Goal: Task Accomplishment & Management: Complete application form

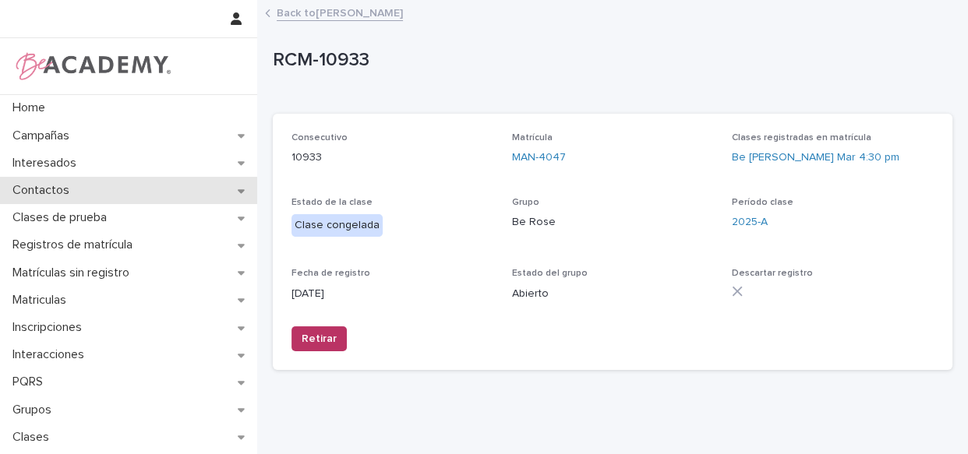
click at [69, 190] on p "Contactos" at bounding box center [44, 190] width 76 height 15
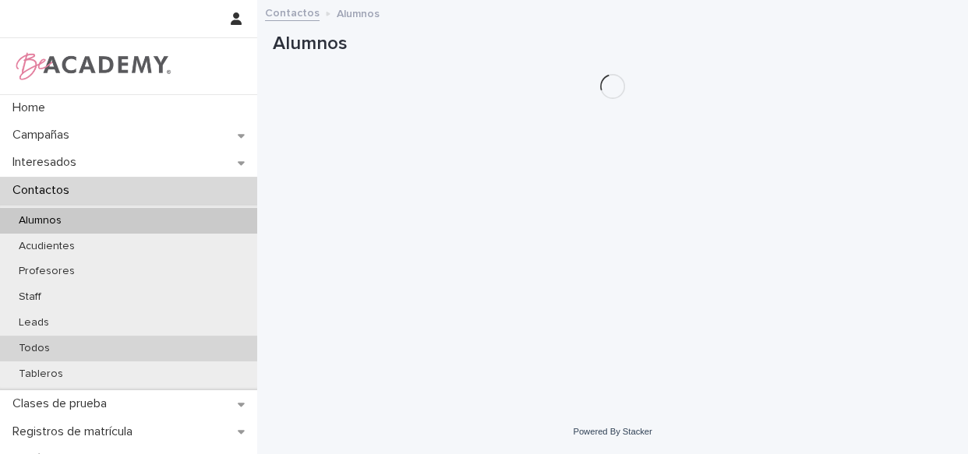
click at [43, 350] on p "Todos" at bounding box center [34, 348] width 56 height 13
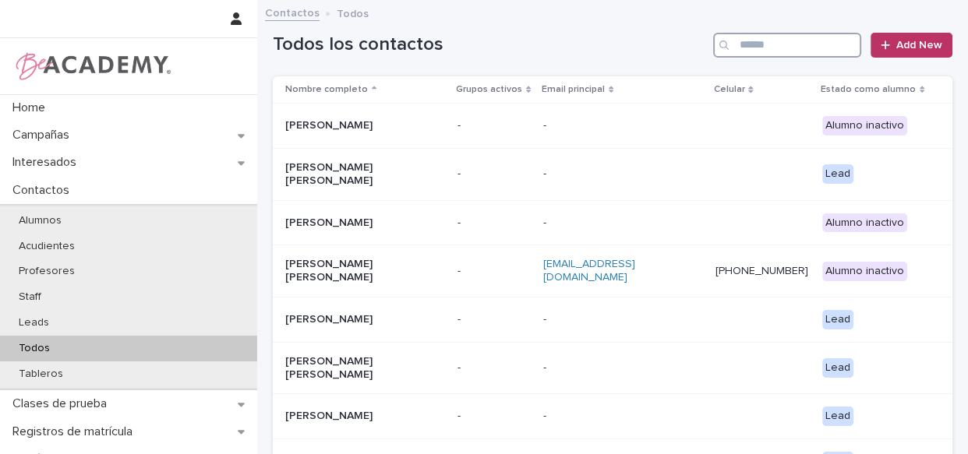
click at [813, 41] on input "Search" at bounding box center [787, 45] width 148 height 25
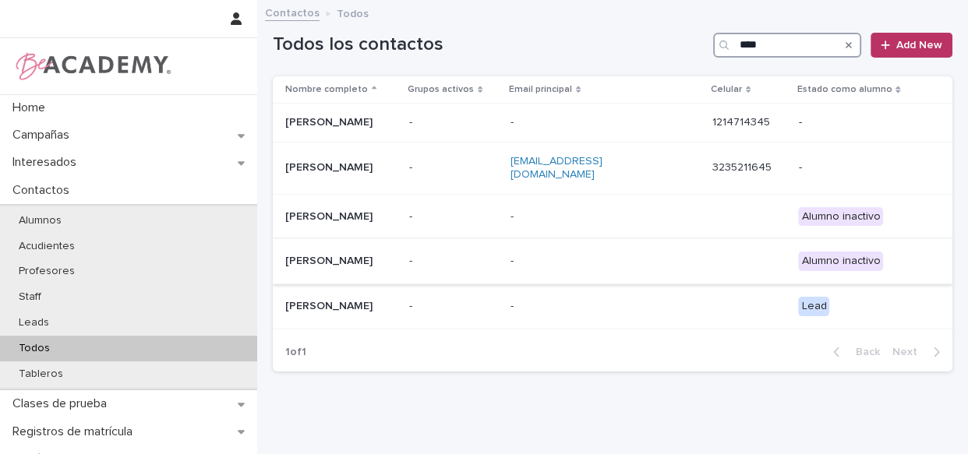
type input "****"
click at [498, 259] on div "-" at bounding box center [453, 262] width 89 height 26
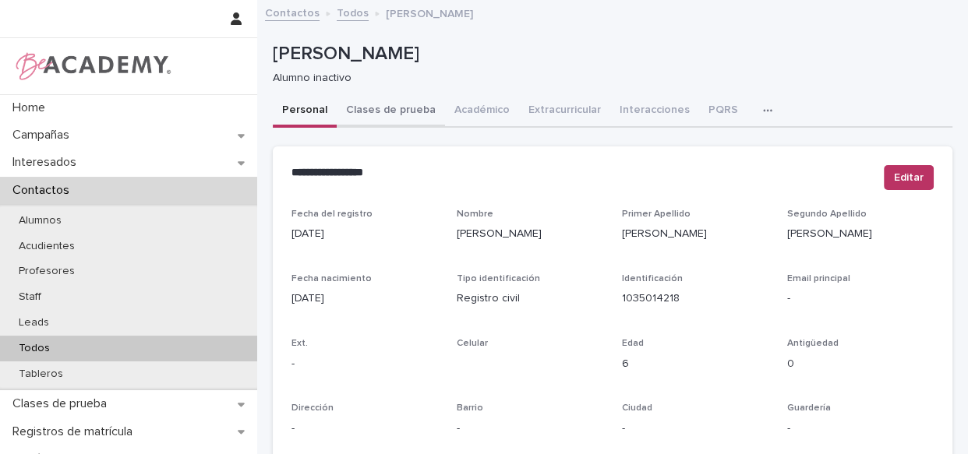
click at [407, 111] on button "Clases de prueba" at bounding box center [391, 111] width 108 height 33
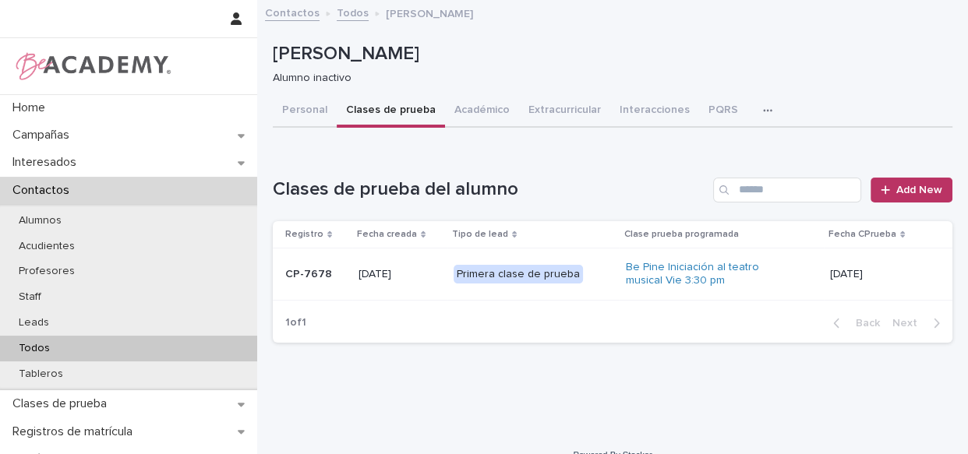
scroll to position [23, 0]
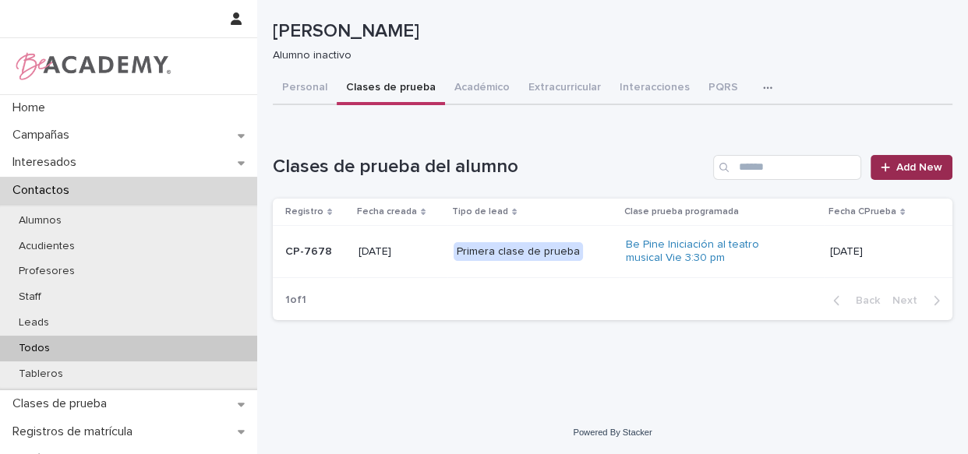
click at [889, 172] on link "Add New" at bounding box center [911, 167] width 82 height 25
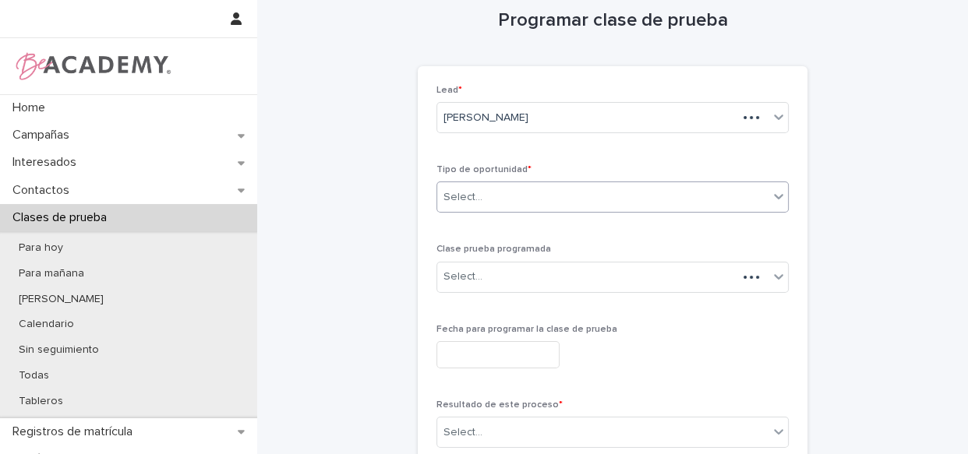
scroll to position [9, 0]
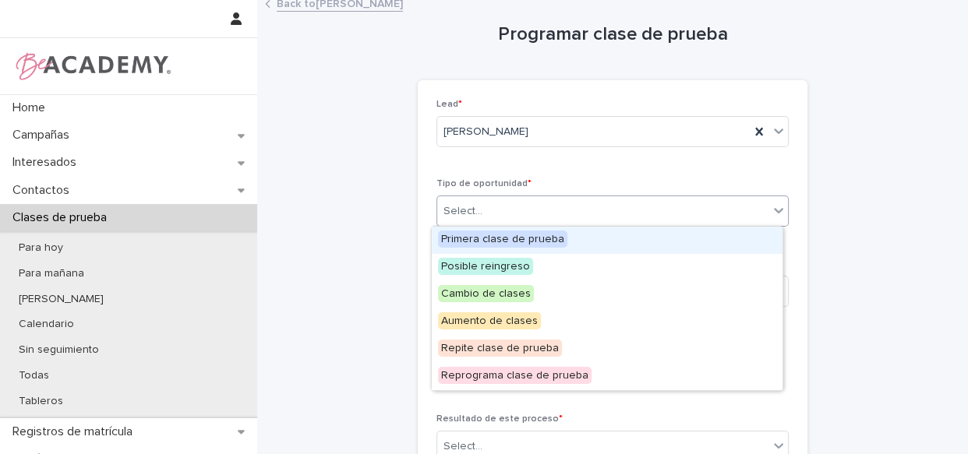
click at [584, 202] on div "Select..." at bounding box center [602, 212] width 331 height 26
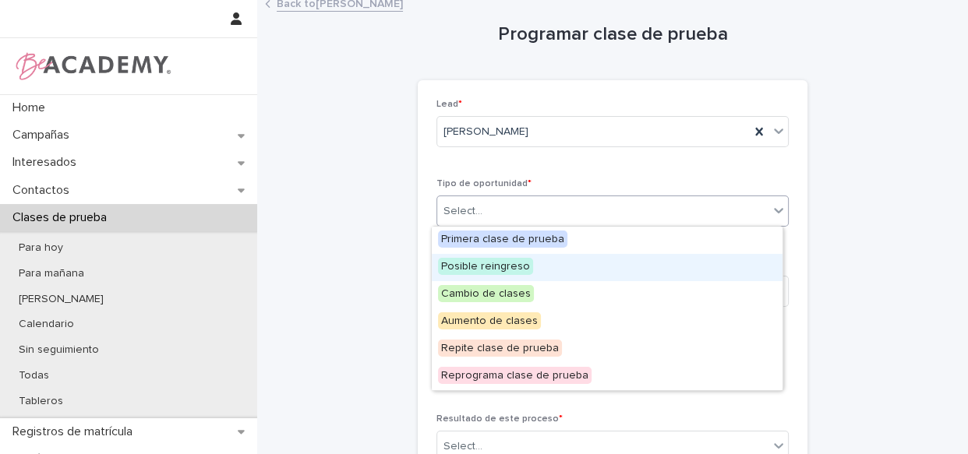
click at [554, 270] on div "Posible reingreso" at bounding box center [607, 267] width 351 height 27
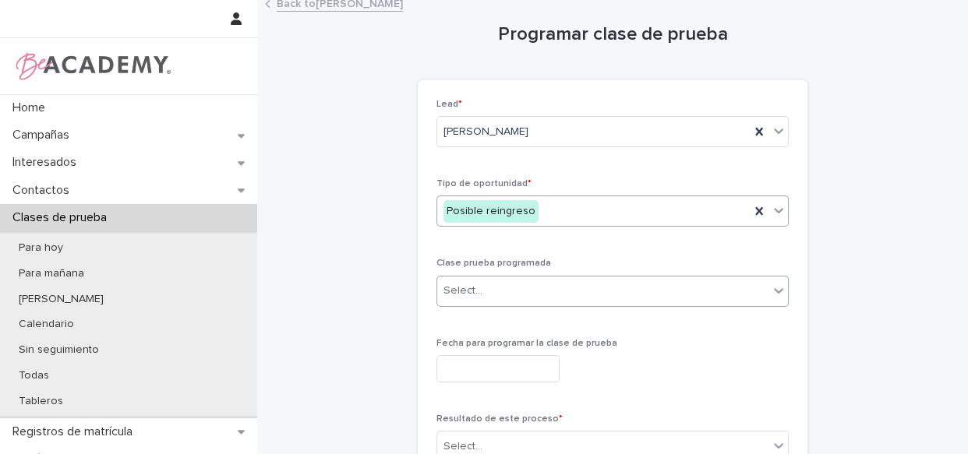
click at [546, 291] on div "Select..." at bounding box center [602, 291] width 331 height 26
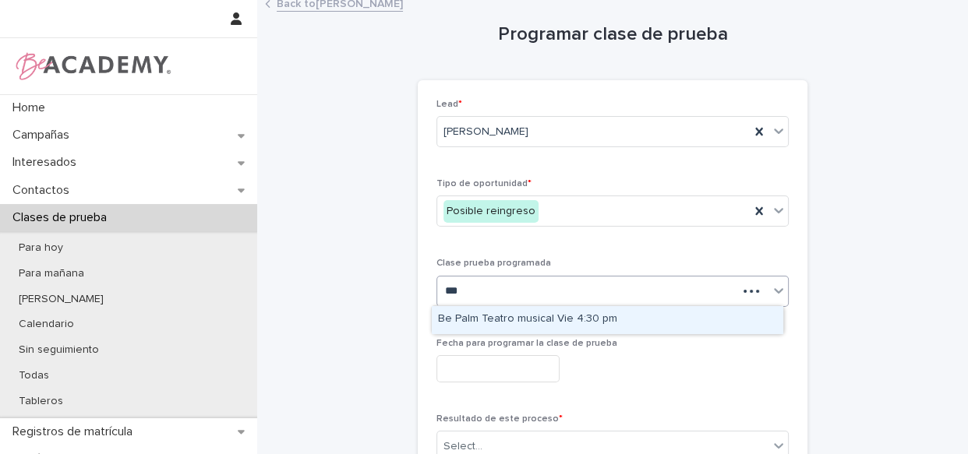
type input "****"
click at [532, 327] on div "Be Palm Teatro musical Vie 4:30 pm" at bounding box center [607, 319] width 351 height 27
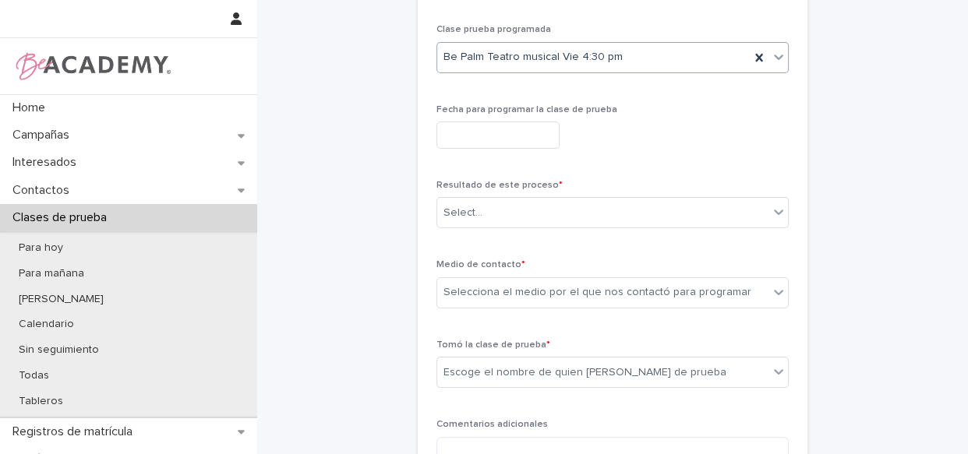
scroll to position [249, 0]
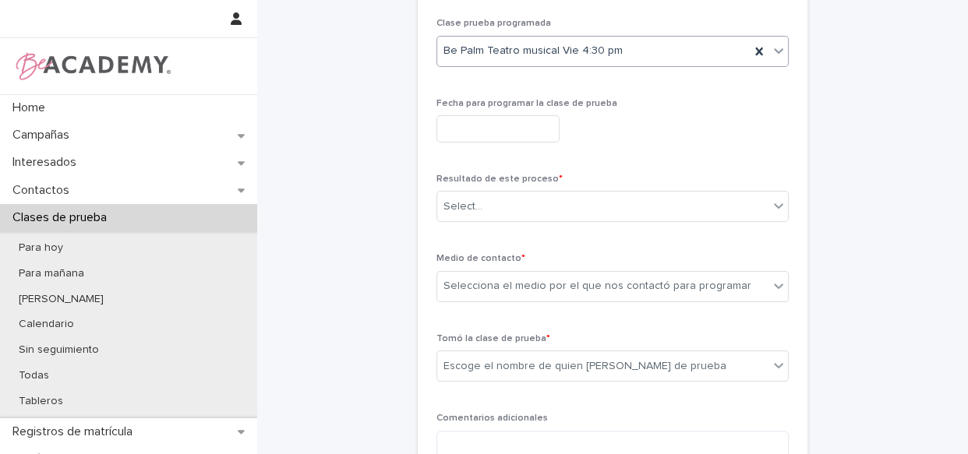
click at [471, 122] on input "text" at bounding box center [497, 128] width 123 height 27
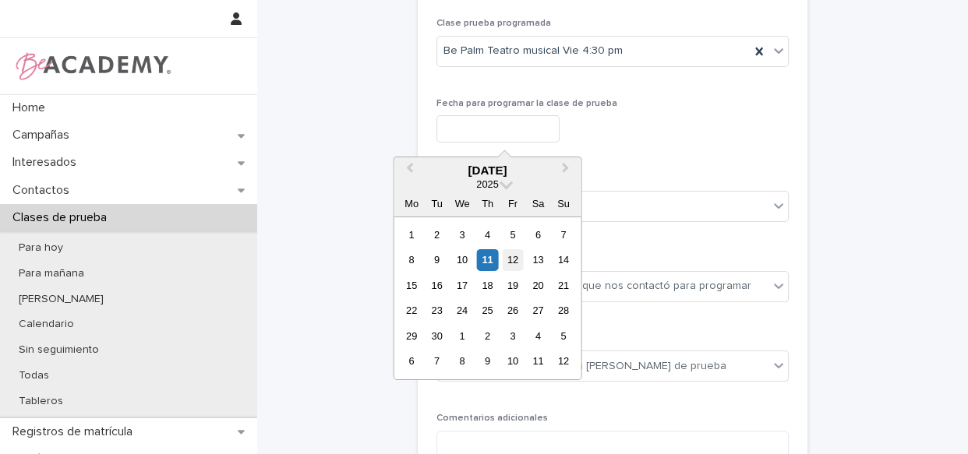
click at [511, 252] on div "12" at bounding box center [512, 259] width 21 height 21
type input "**********"
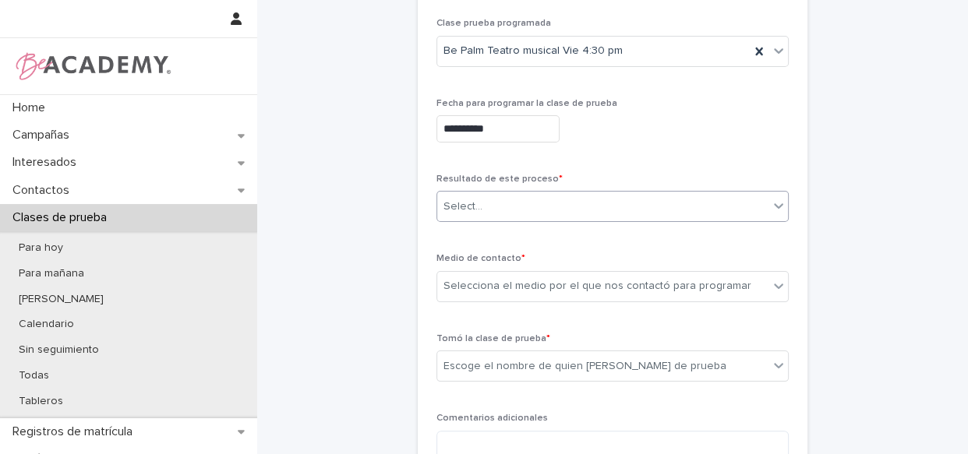
click at [540, 210] on div "Select..." at bounding box center [602, 207] width 331 height 26
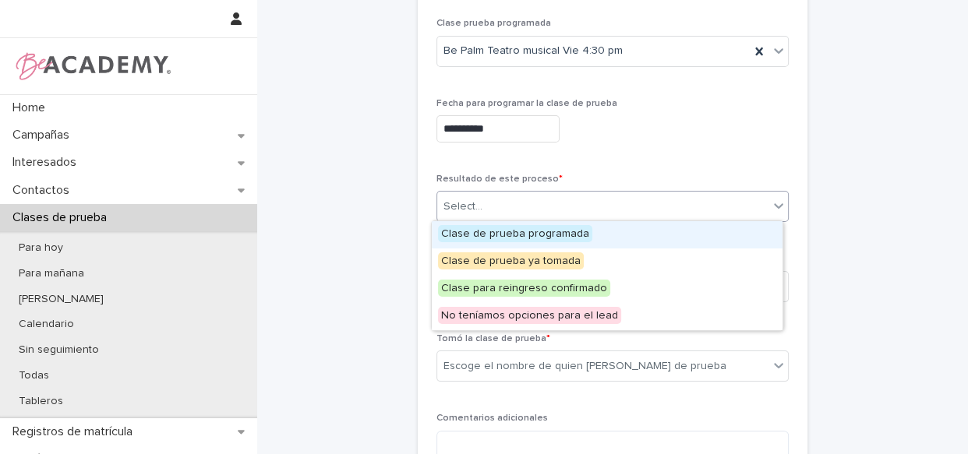
click at [535, 239] on span "Clase de prueba programada" at bounding box center [515, 233] width 154 height 17
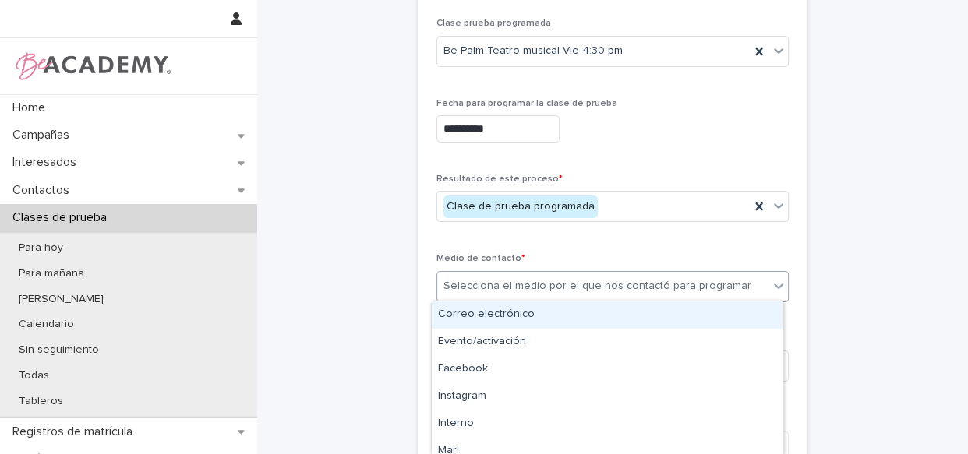
click at [561, 279] on div "Selecciona el medio por el que nos contactó para programar" at bounding box center [597, 286] width 308 height 16
type input "*"
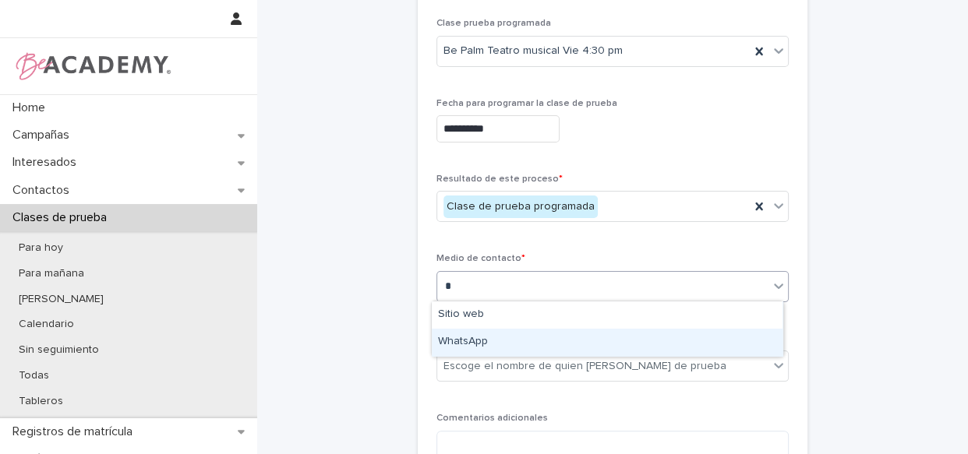
click at [534, 350] on div "WhatsApp" at bounding box center [607, 342] width 351 height 27
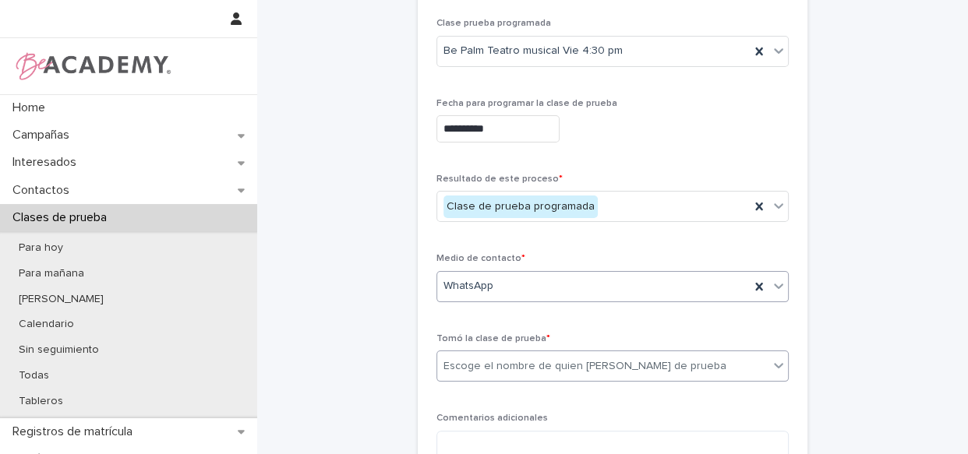
click at [535, 355] on div "Escoge el nombre de quien [PERSON_NAME] de prueba" at bounding box center [602, 367] width 331 height 26
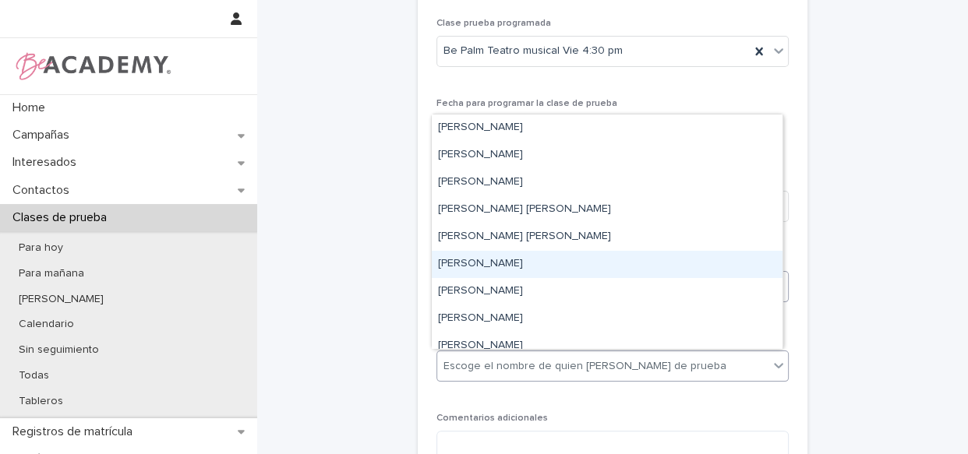
click at [524, 271] on div "[PERSON_NAME]" at bounding box center [607, 264] width 351 height 27
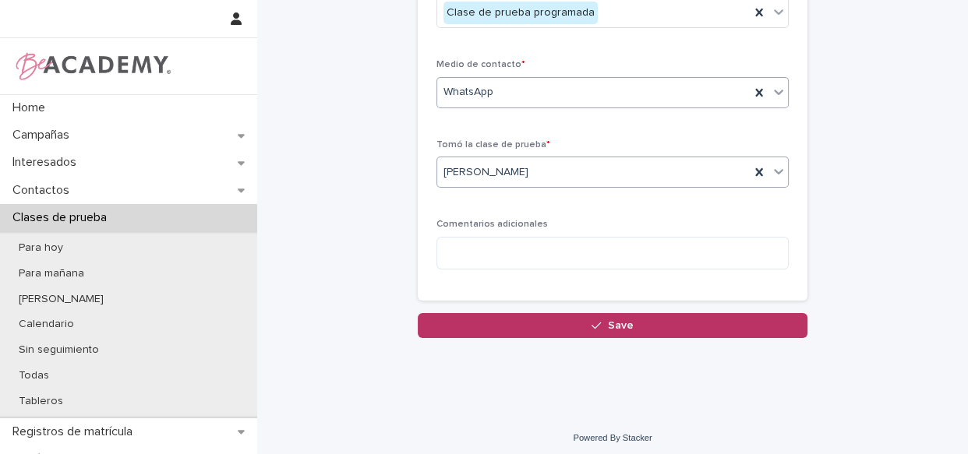
scroll to position [448, 0]
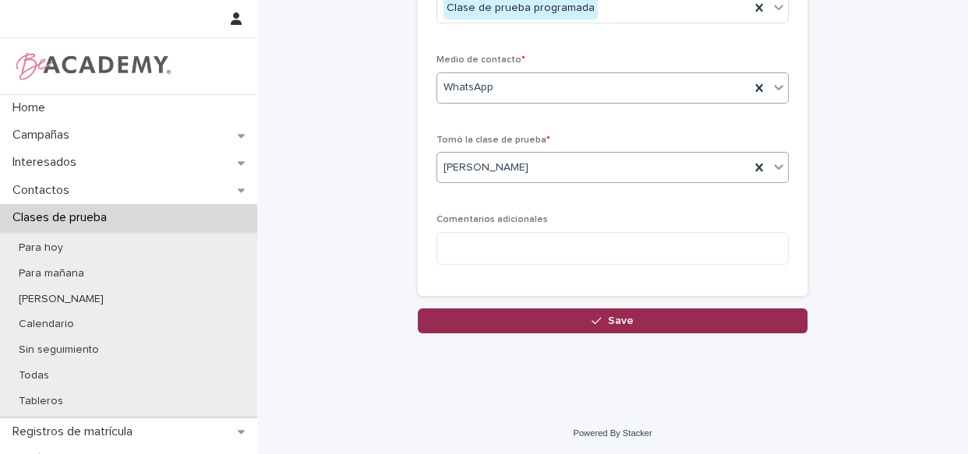
click at [608, 322] on span "Save" at bounding box center [621, 321] width 26 height 11
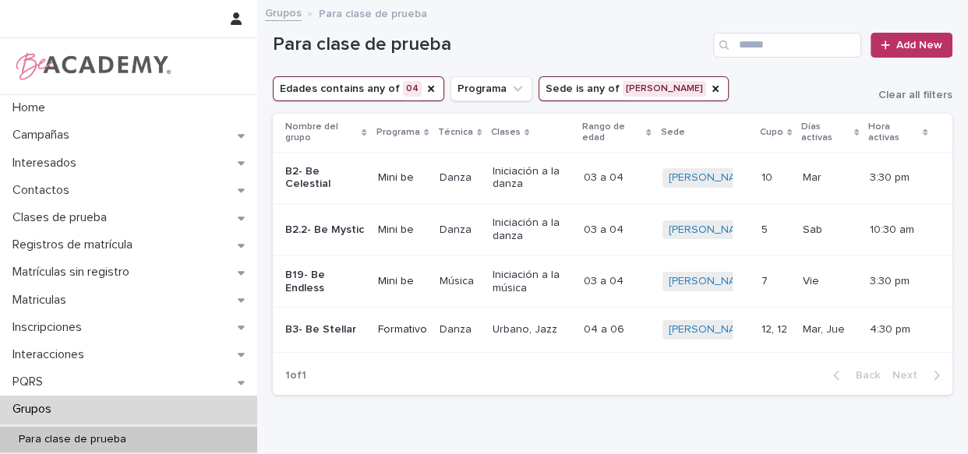
click at [709, 87] on icon "Sede" at bounding box center [715, 89] width 12 height 12
click at [425, 86] on icon "Edades" at bounding box center [431, 89] width 12 height 12
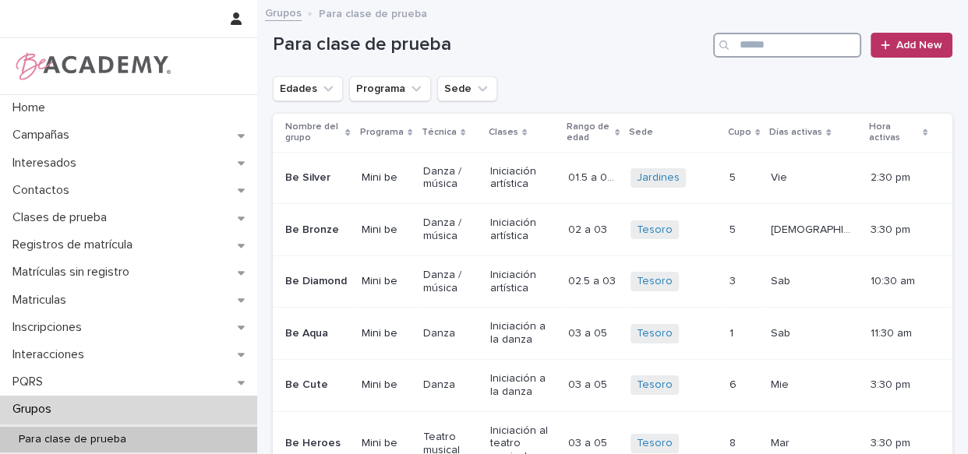
click at [763, 46] on input "Search" at bounding box center [787, 45] width 148 height 25
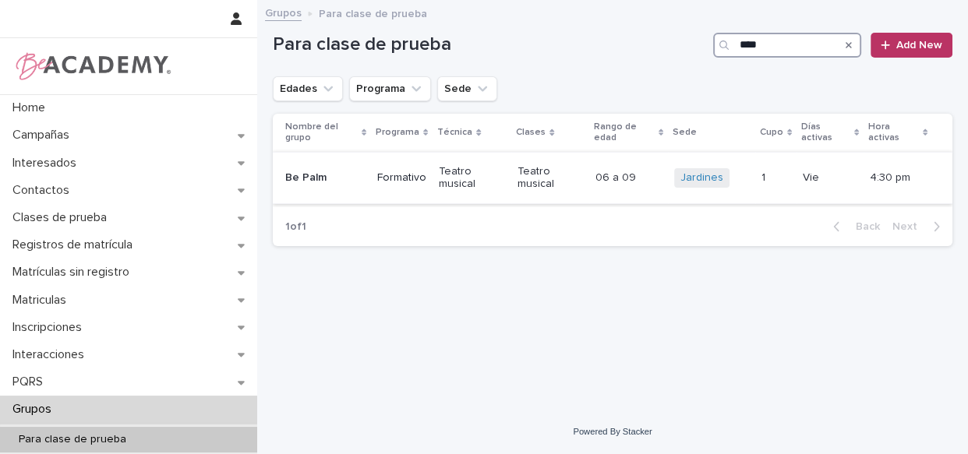
type input "****"
click at [659, 193] on td "06 a 09 06 a 09" at bounding box center [628, 178] width 78 height 52
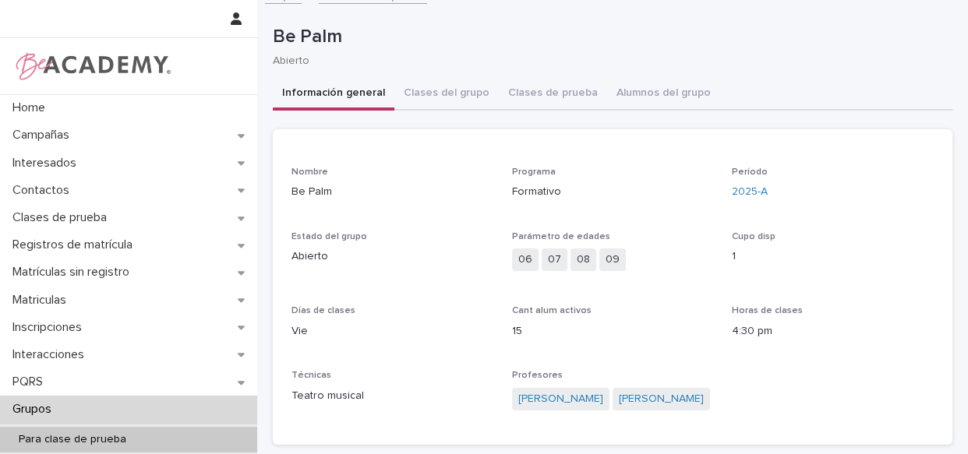
scroll to position [12, 0]
